Goal: Task Accomplishment & Management: Use online tool/utility

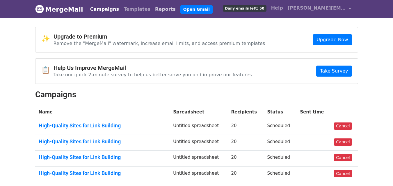
click at [153, 11] on link "Reports" at bounding box center [165, 9] width 25 height 12
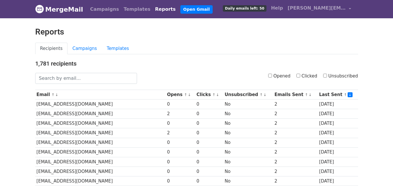
click at [274, 74] on label "Opened" at bounding box center [279, 76] width 22 height 7
click at [272, 74] on input "Opened" at bounding box center [270, 76] width 4 height 4
checkbox input "true"
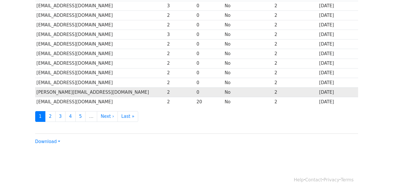
scroll to position [287, 0]
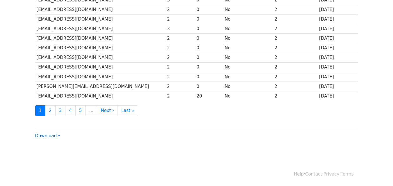
click at [44, 135] on link "Download" at bounding box center [47, 135] width 25 height 5
click at [55, 144] on link "CSV" at bounding box center [58, 146] width 46 height 9
